Goal: Information Seeking & Learning: Learn about a topic

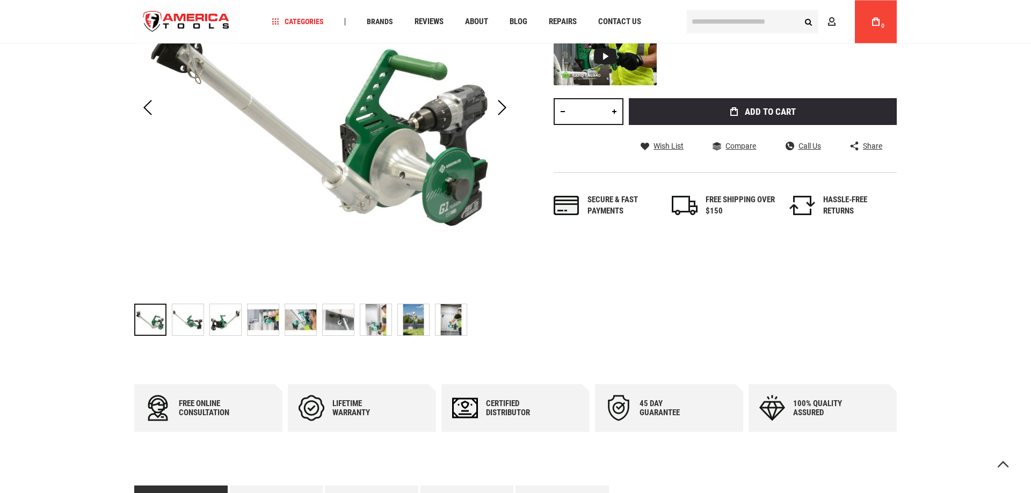
scroll to position [219, 0]
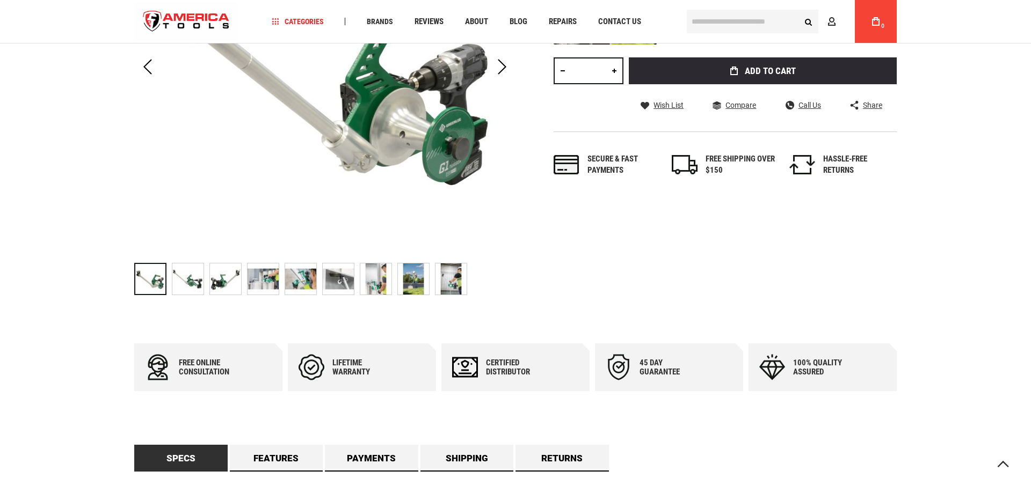
click at [220, 287] on img "GREENLEE G1 G1 VERSI-TUGGER™ - HANDHELD 1,000 LB. CABLE PULLER" at bounding box center [225, 279] width 31 height 31
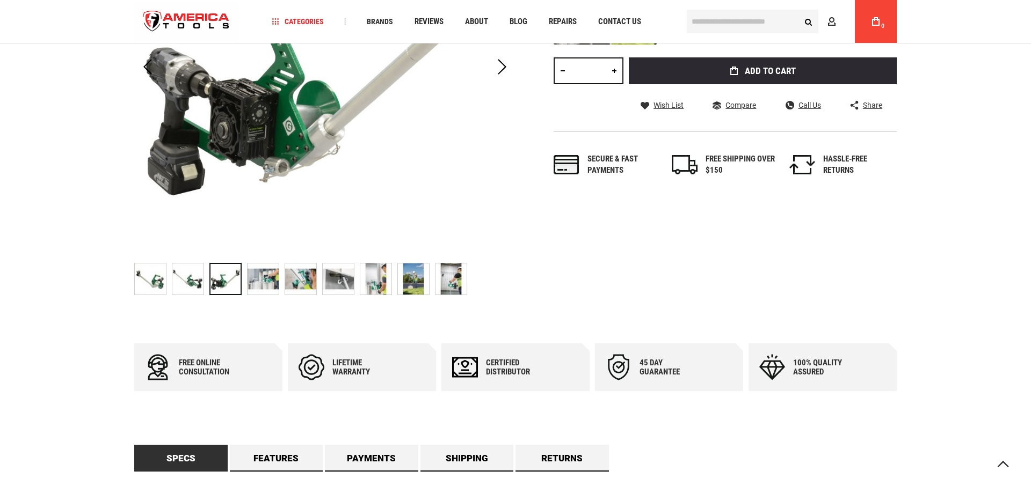
click at [268, 283] on img "GREENLEE G1 G1 VERSI-TUGGER™ - HANDHELD 1,000 LB. CABLE PULLER" at bounding box center [262, 279] width 31 height 31
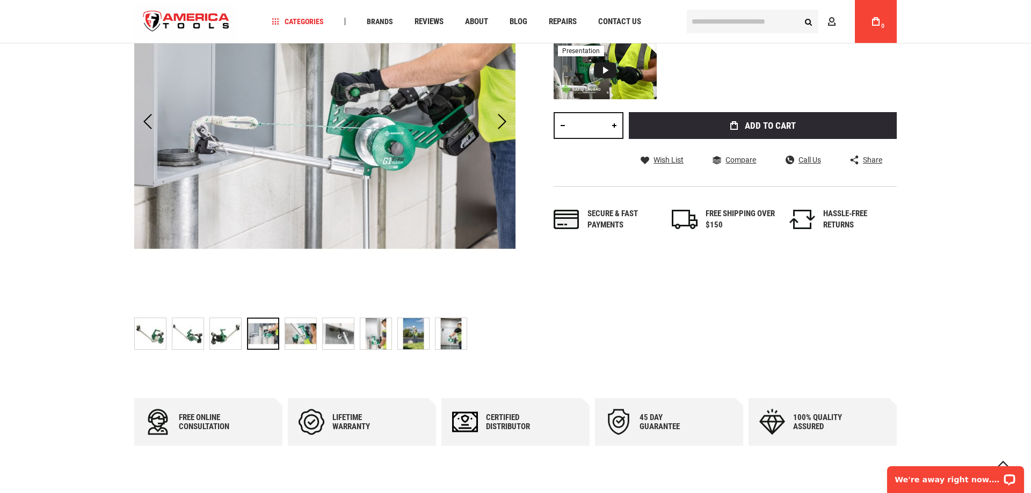
scroll to position [110, 0]
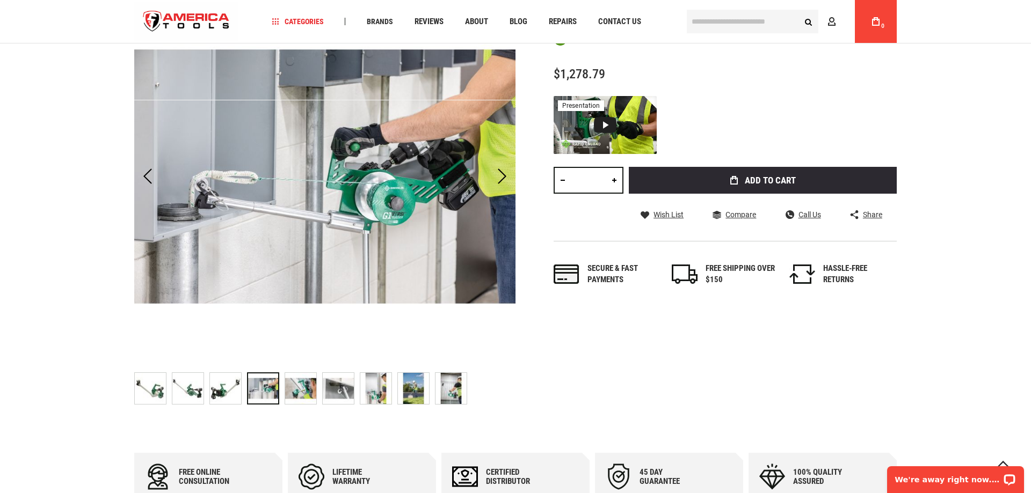
click at [307, 391] on img "GREENLEE G1 G1 VERSI-TUGGER™ - HANDHELD 1,000 LB. CABLE PULLER" at bounding box center [300, 388] width 31 height 31
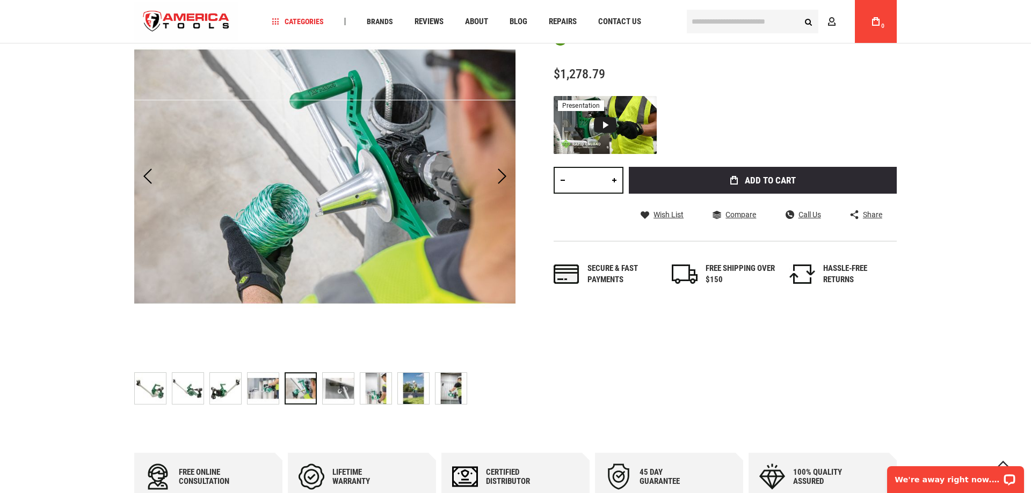
click at [348, 388] on img "GREENLEE G1 G1 VERSI-TUGGER™ - HANDHELD 1,000 LB. CABLE PULLER" at bounding box center [338, 388] width 31 height 31
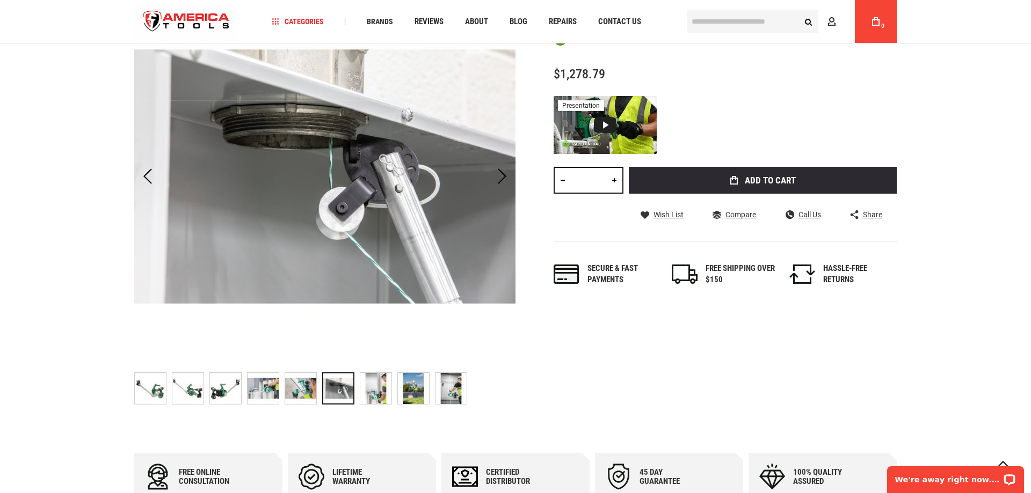
click at [389, 384] on img "GREENLEE G1 G1 VERSI-TUGGER™ - HANDHELD 1,000 LB. CABLE PULLER" at bounding box center [375, 388] width 31 height 31
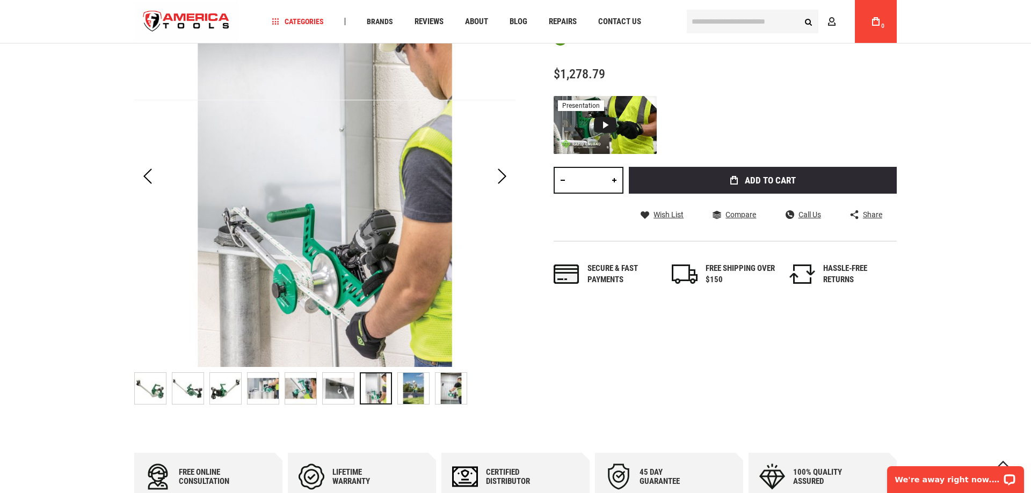
click at [417, 384] on img "GREENLEE G1 G1 VERSI-TUGGER™ - HANDHELD 1,000 LB. CABLE PULLER" at bounding box center [413, 388] width 31 height 31
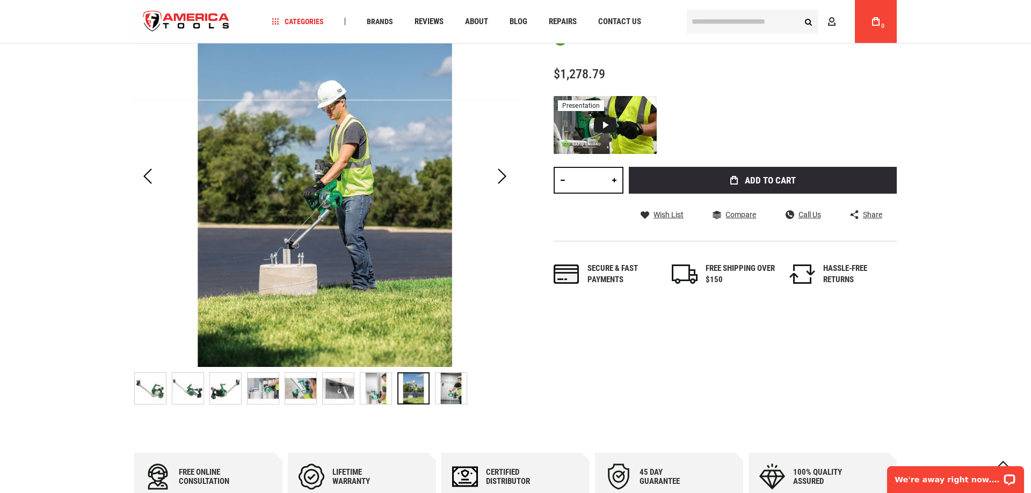
click at [408, 385] on div at bounding box center [413, 389] width 32 height 32
click at [443, 386] on img "GREENLEE G1 G1 VERSI-TUGGER™ - HANDHELD 1,000 LB. CABLE PULLER" at bounding box center [450, 388] width 31 height 31
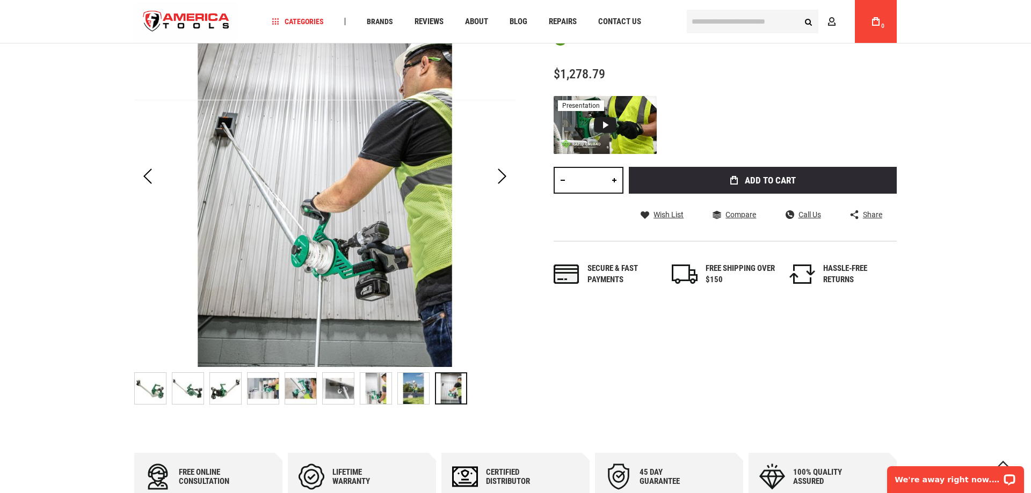
click at [261, 389] on img "GREENLEE G1 G1 VERSI-TUGGER™ - HANDHELD 1,000 LB. CABLE PULLER" at bounding box center [262, 388] width 31 height 31
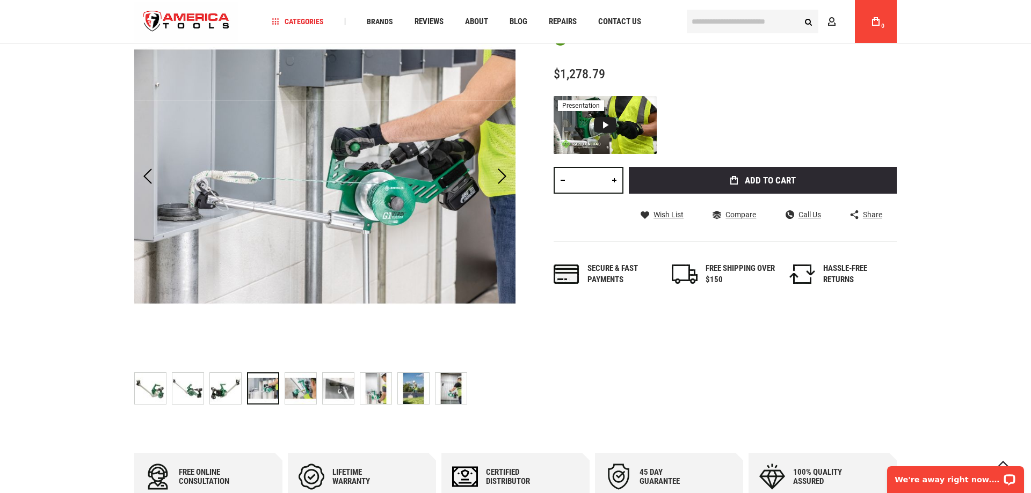
click at [218, 386] on img "GREENLEE G1 G1 VERSI-TUGGER™ - HANDHELD 1,000 LB. CABLE PULLER" at bounding box center [225, 388] width 31 height 31
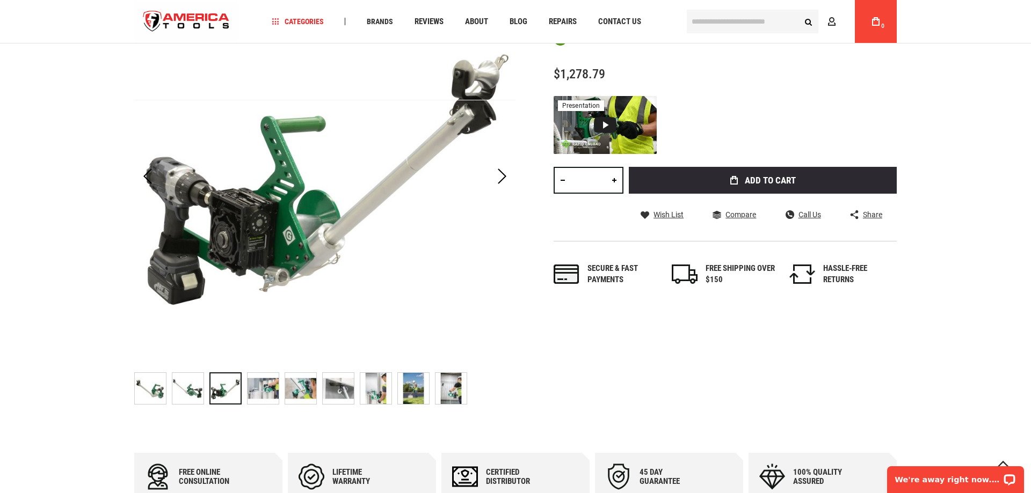
click at [190, 386] on img "GREENLEE G1 G1 VERSI-TUGGER™ - HANDHELD 1,000 LB. CABLE PULLER" at bounding box center [187, 388] width 31 height 31
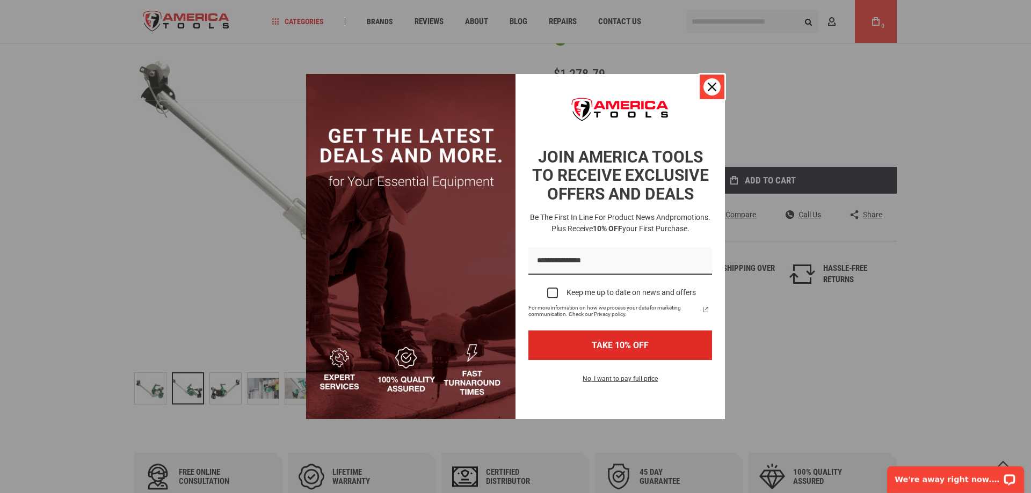
click at [712, 85] on icon "close icon" at bounding box center [711, 87] width 9 height 9
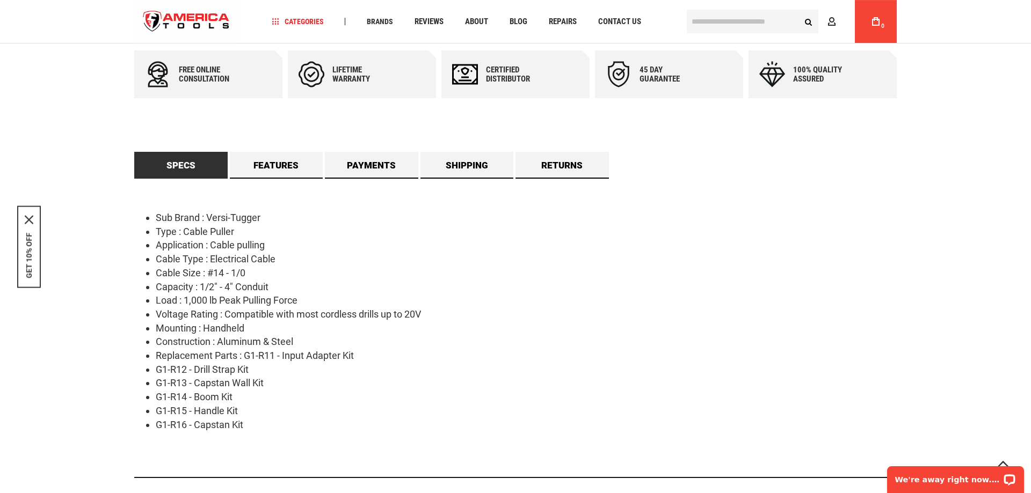
scroll to position [548, 0]
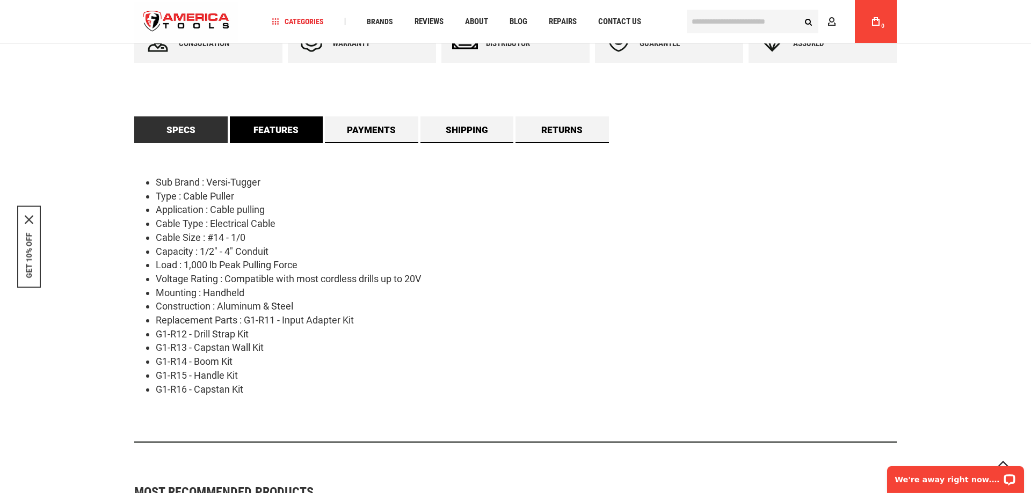
click at [249, 135] on link "Features" at bounding box center [276, 129] width 93 height 27
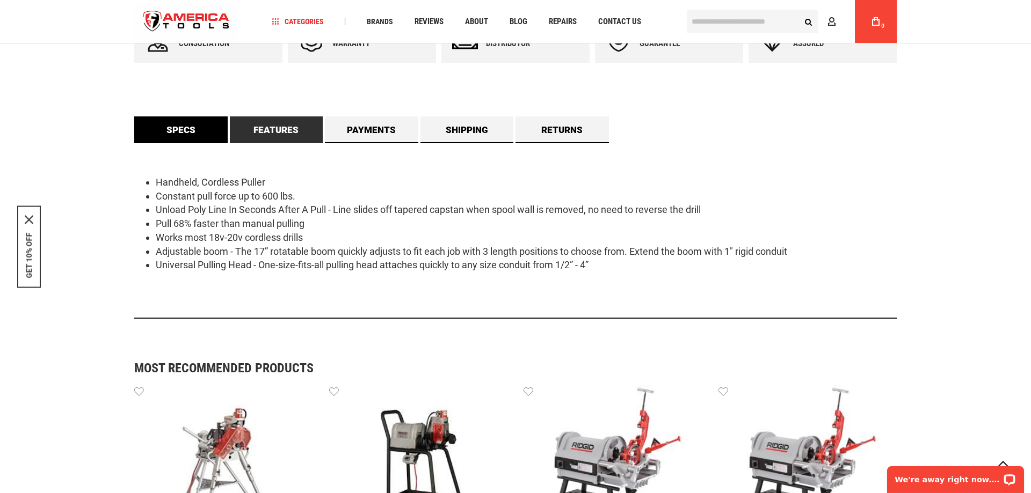
click at [184, 134] on link "Specs" at bounding box center [180, 129] width 93 height 27
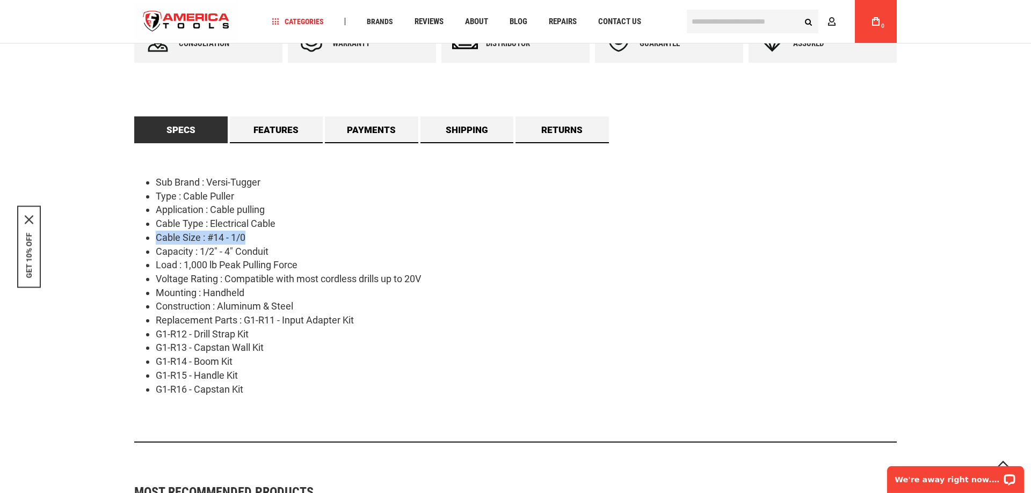
drag, startPoint x: 157, startPoint y: 238, endPoint x: 254, endPoint y: 237, distance: 97.2
click at [254, 237] on li "Cable Size : #14 - 1/0" at bounding box center [526, 238] width 741 height 14
click at [253, 242] on li "Cable Size : #14 - 1/0" at bounding box center [526, 238] width 741 height 14
